Goal: Information Seeking & Learning: Learn about a topic

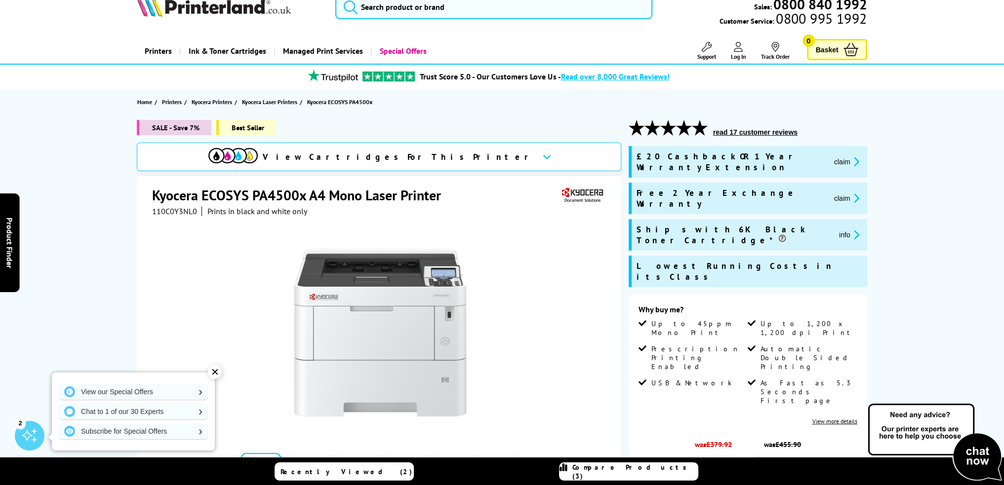
scroll to position [12, 0]
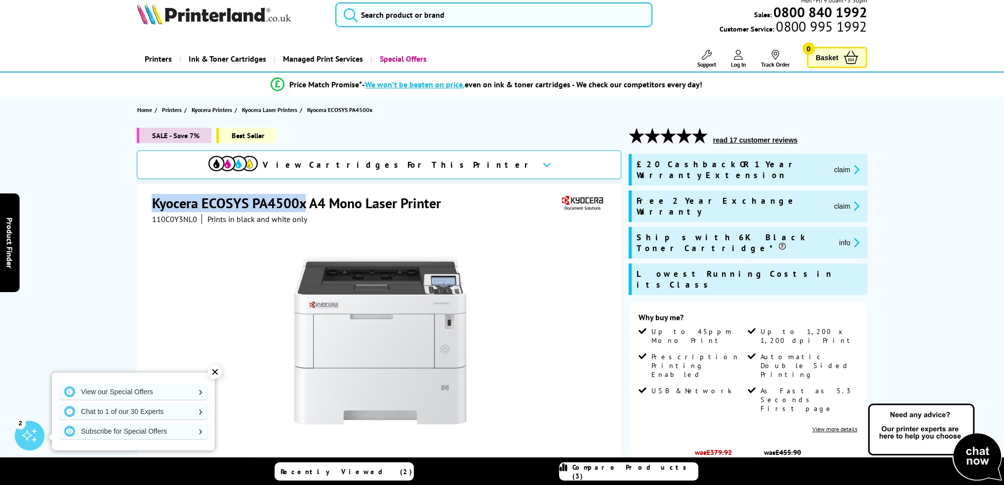
drag, startPoint x: 152, startPoint y: 205, endPoint x: 303, endPoint y: 197, distance: 151.3
click at [303, 197] on h1 "Kyocera ECOSYS PA4500x A4 Mono Laser Printer" at bounding box center [301, 203] width 299 height 18
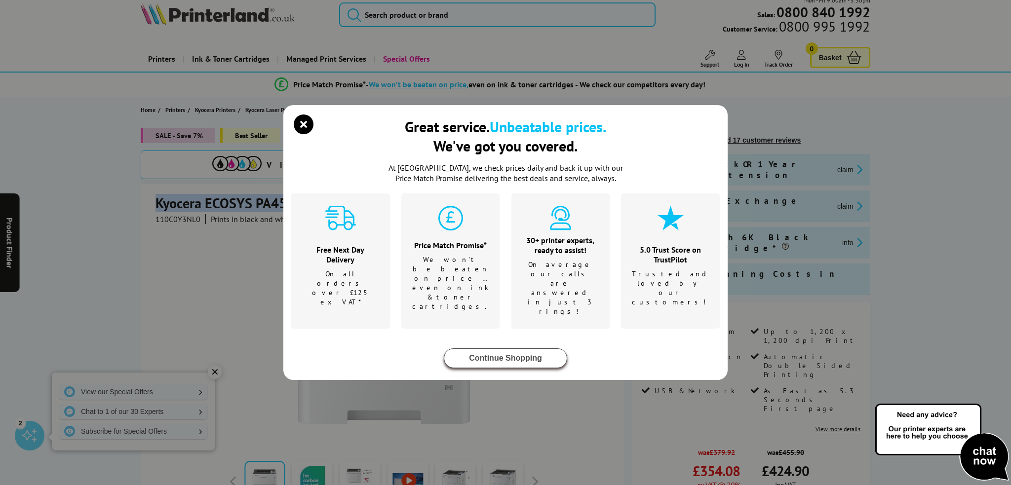
click at [513, 349] on button "Continue Shopping" at bounding box center [505, 359] width 123 height 20
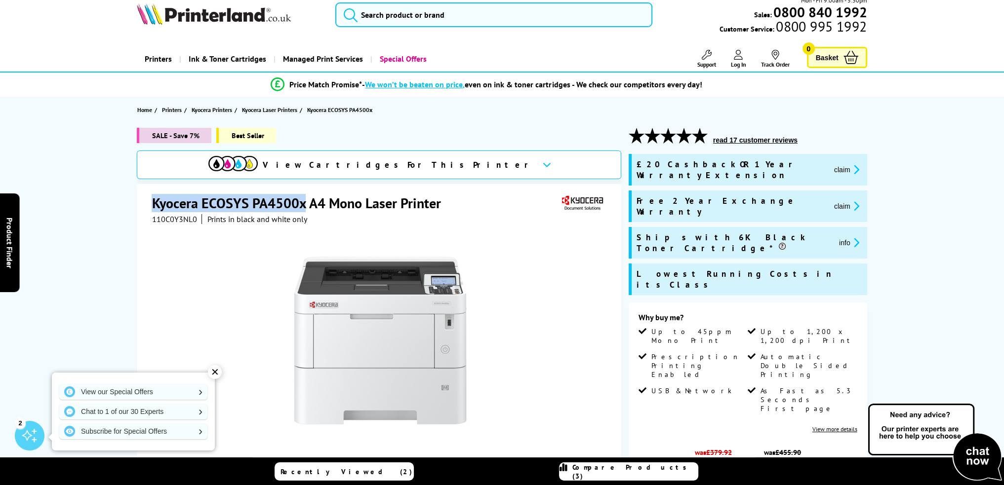
copy h1 "Kyocera ECOSYS PA4500x"
